Goal: Entertainment & Leisure: Browse casually

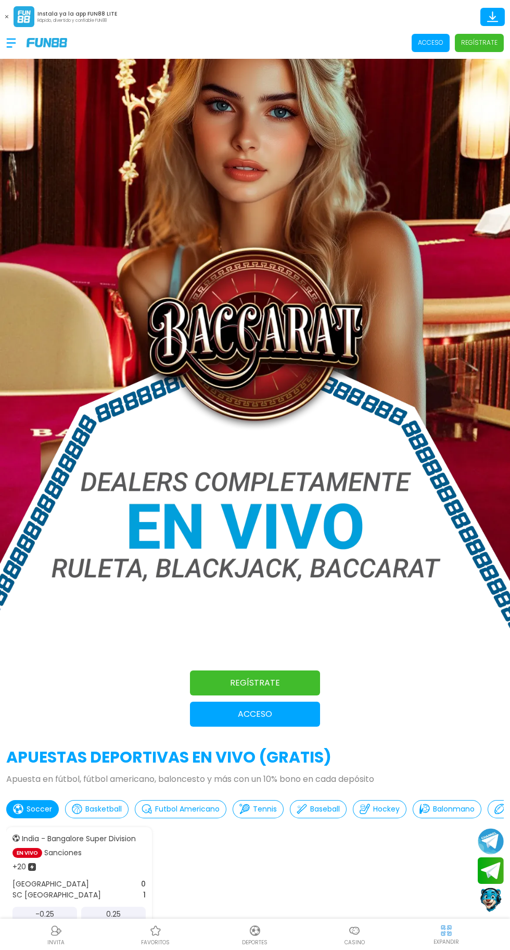
scroll to position [54, 0]
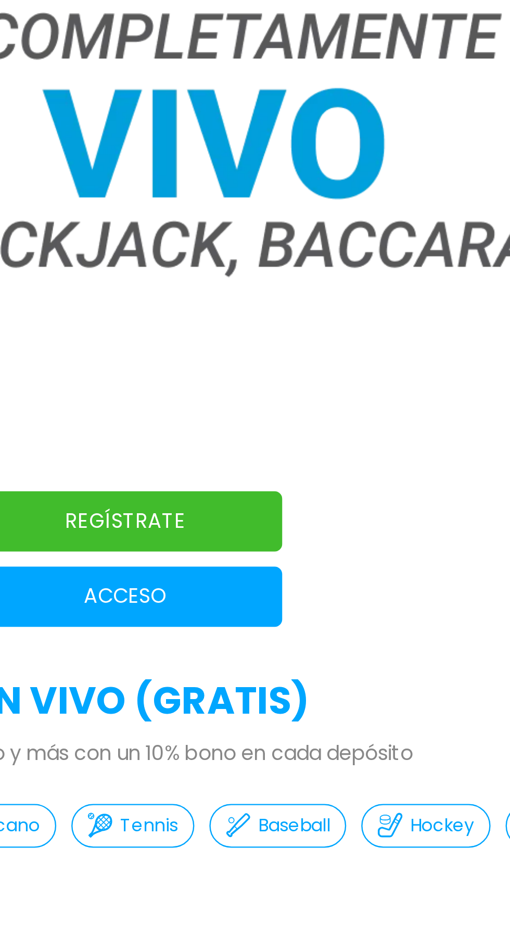
click at [271, 701] on button "Acceso" at bounding box center [255, 691] width 130 height 25
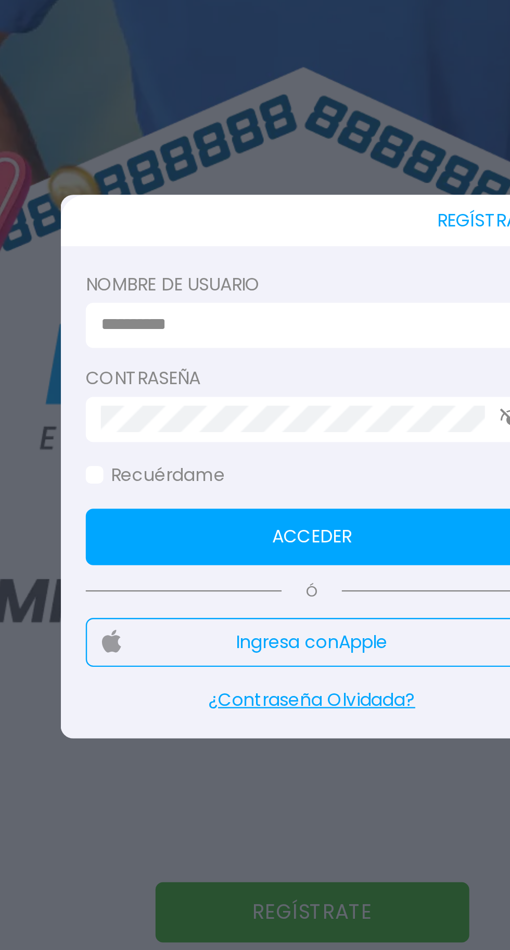
click at [216, 413] on input at bounding box center [252, 416] width 169 height 11
click at [231, 421] on input at bounding box center [252, 416] width 169 height 11
click at [236, 399] on label "Nombre de usuario" at bounding box center [254, 399] width 187 height 11
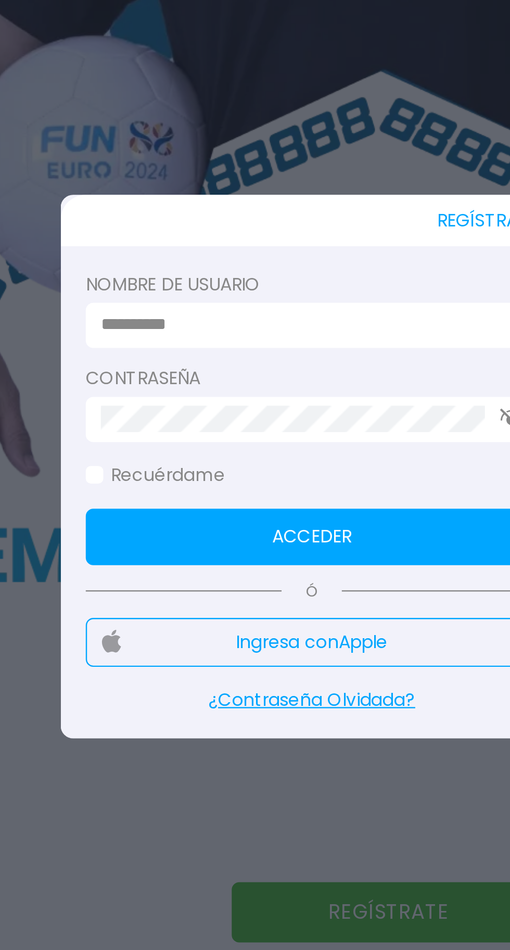
click at [229, 419] on input at bounding box center [252, 416] width 169 height 11
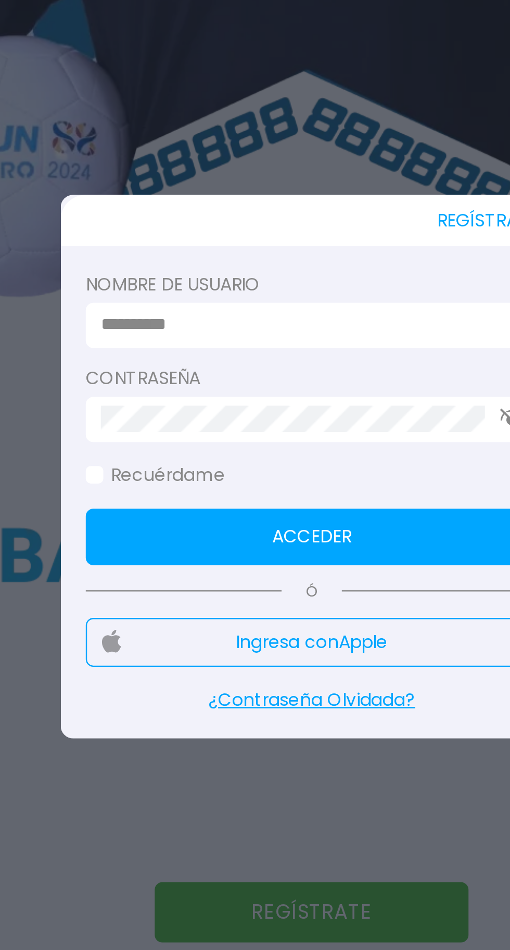
type input "**********"
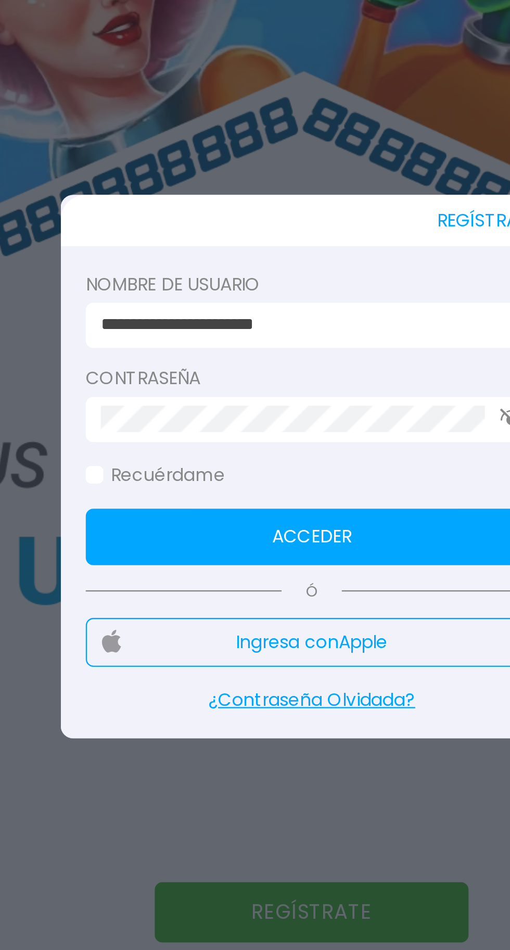
click at [271, 500] on button "Acceder" at bounding box center [254, 504] width 187 height 23
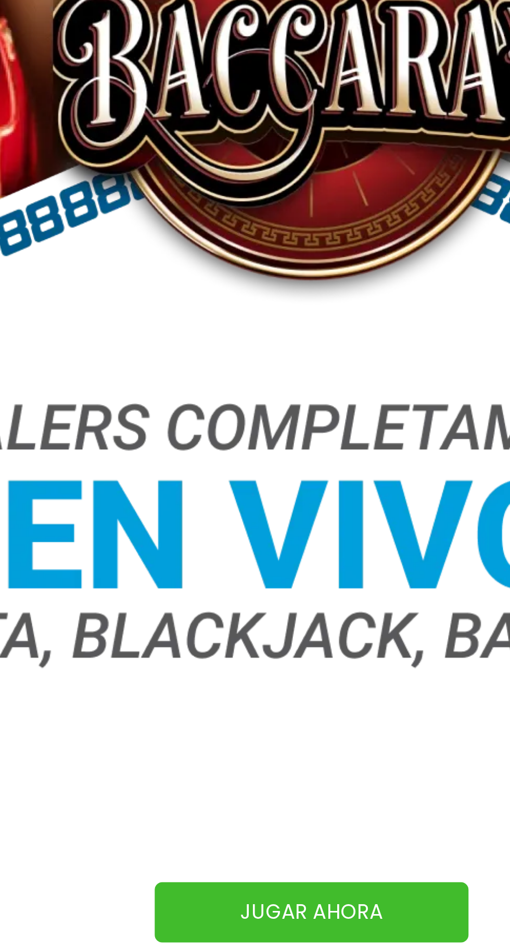
click at [264, 652] on img at bounding box center [255, 331] width 510 height 706
click at [260, 652] on img at bounding box center [255, 331] width 510 height 706
click at [261, 655] on link "JUGAR AHORA" at bounding box center [255, 660] width 130 height 25
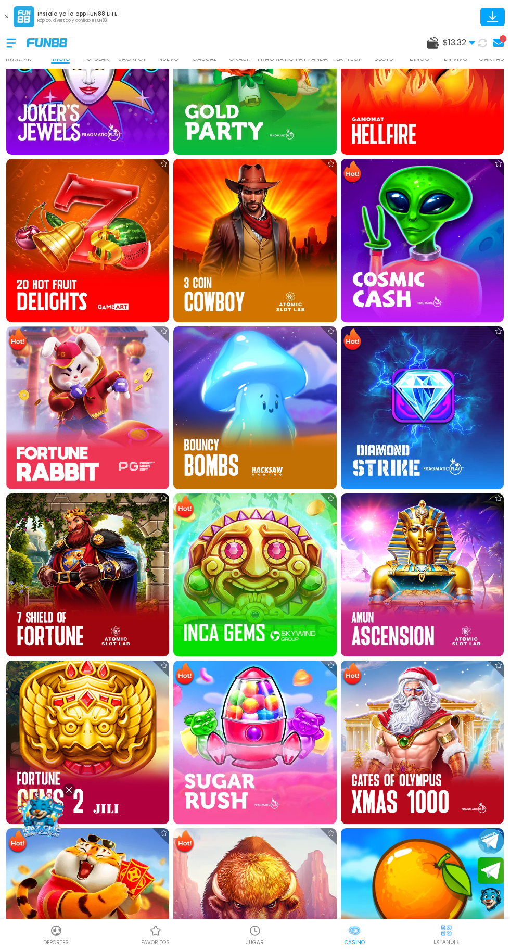
scroll to position [397, 0]
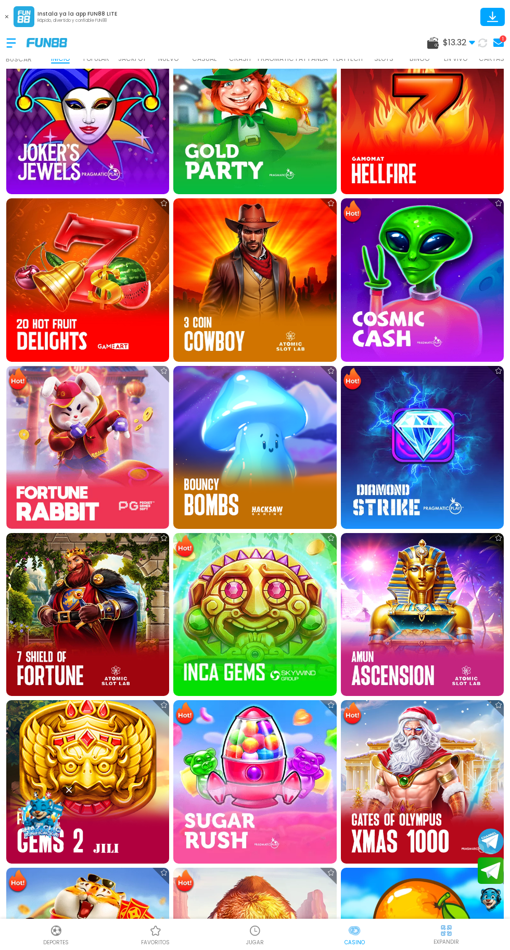
click at [443, 286] on img at bounding box center [422, 279] width 163 height 163
